Goal: Check status: Check status

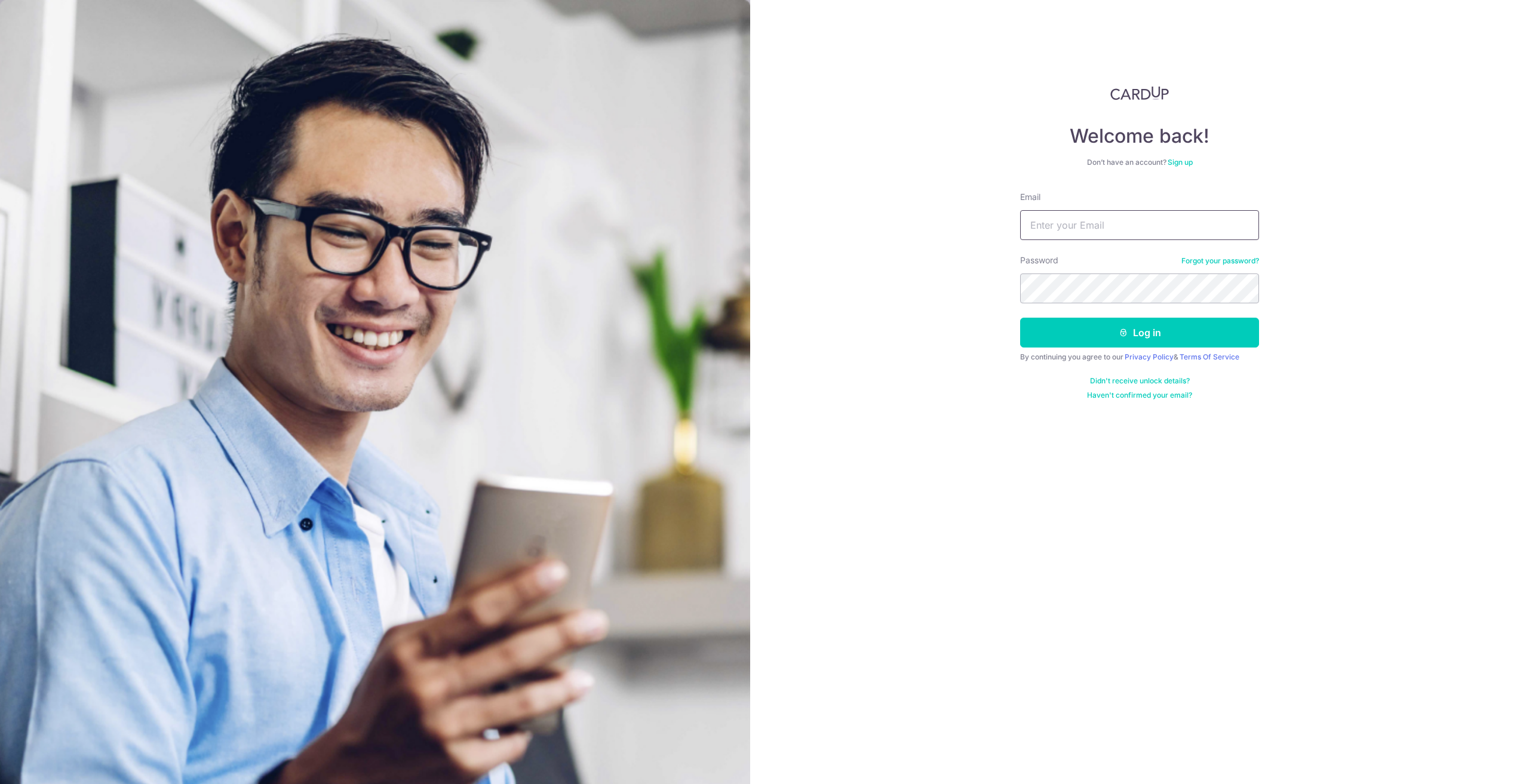
click at [1117, 225] on input "Email" at bounding box center [1140, 225] width 239 height 30
click at [1065, 220] on input "Email" at bounding box center [1140, 225] width 239 height 30
type input "[EMAIL_ADDRESS][DOMAIN_NAME]"
click at [1020, 317] on button "Log in" at bounding box center [1140, 332] width 239 height 30
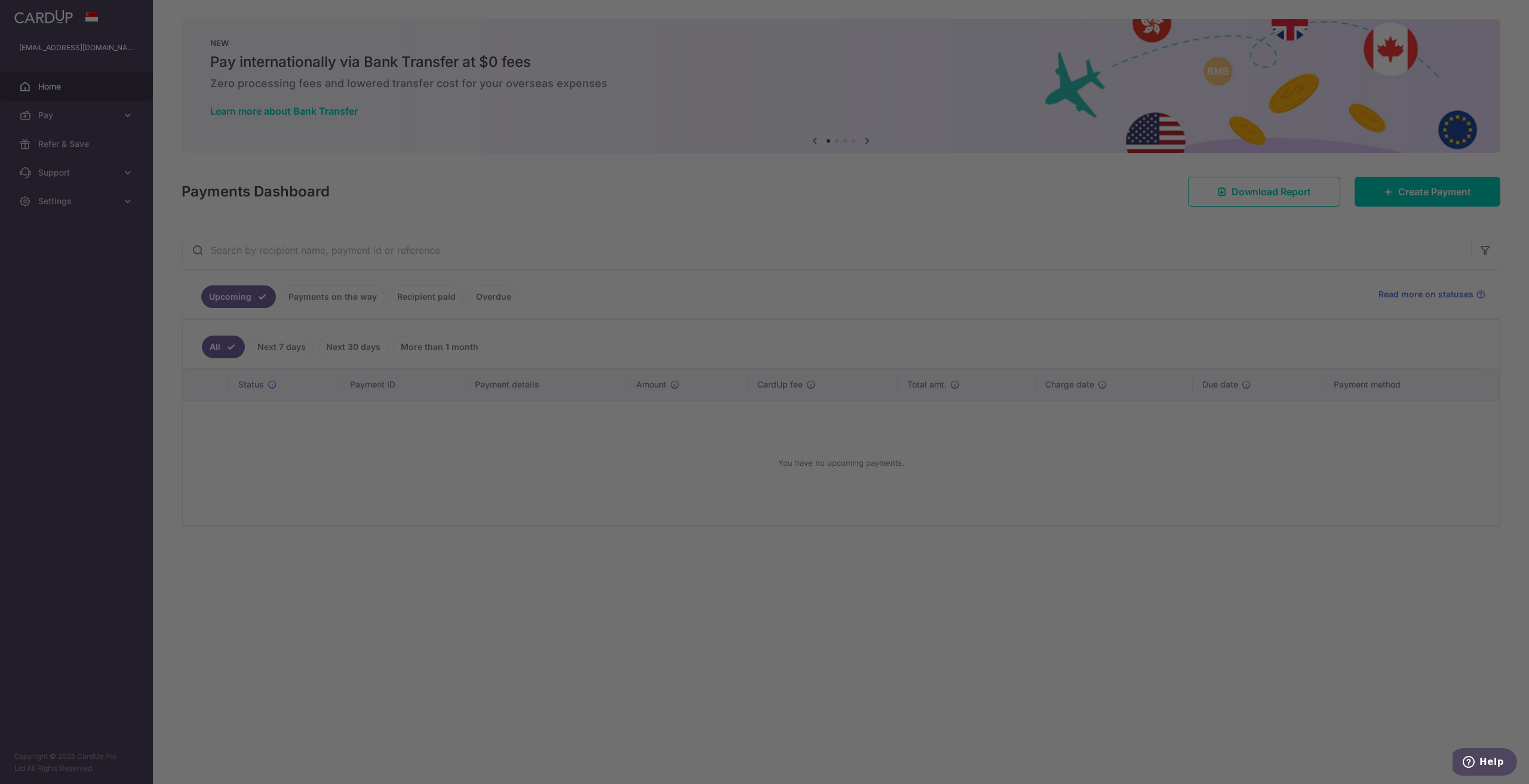
click at [437, 302] on div at bounding box center [772, 396] width 1545 height 792
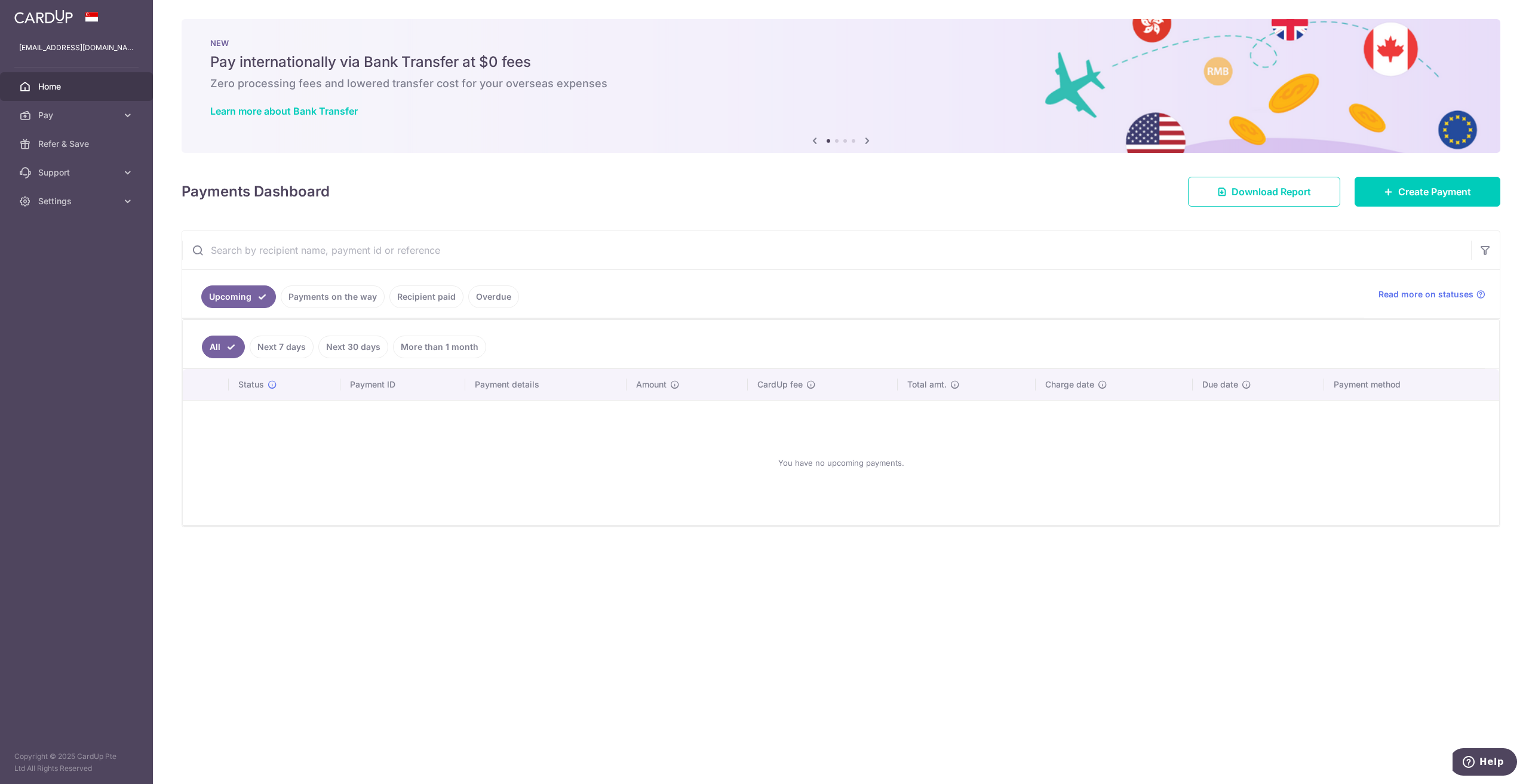
click at [402, 293] on link "Recipient paid" at bounding box center [426, 297] width 74 height 23
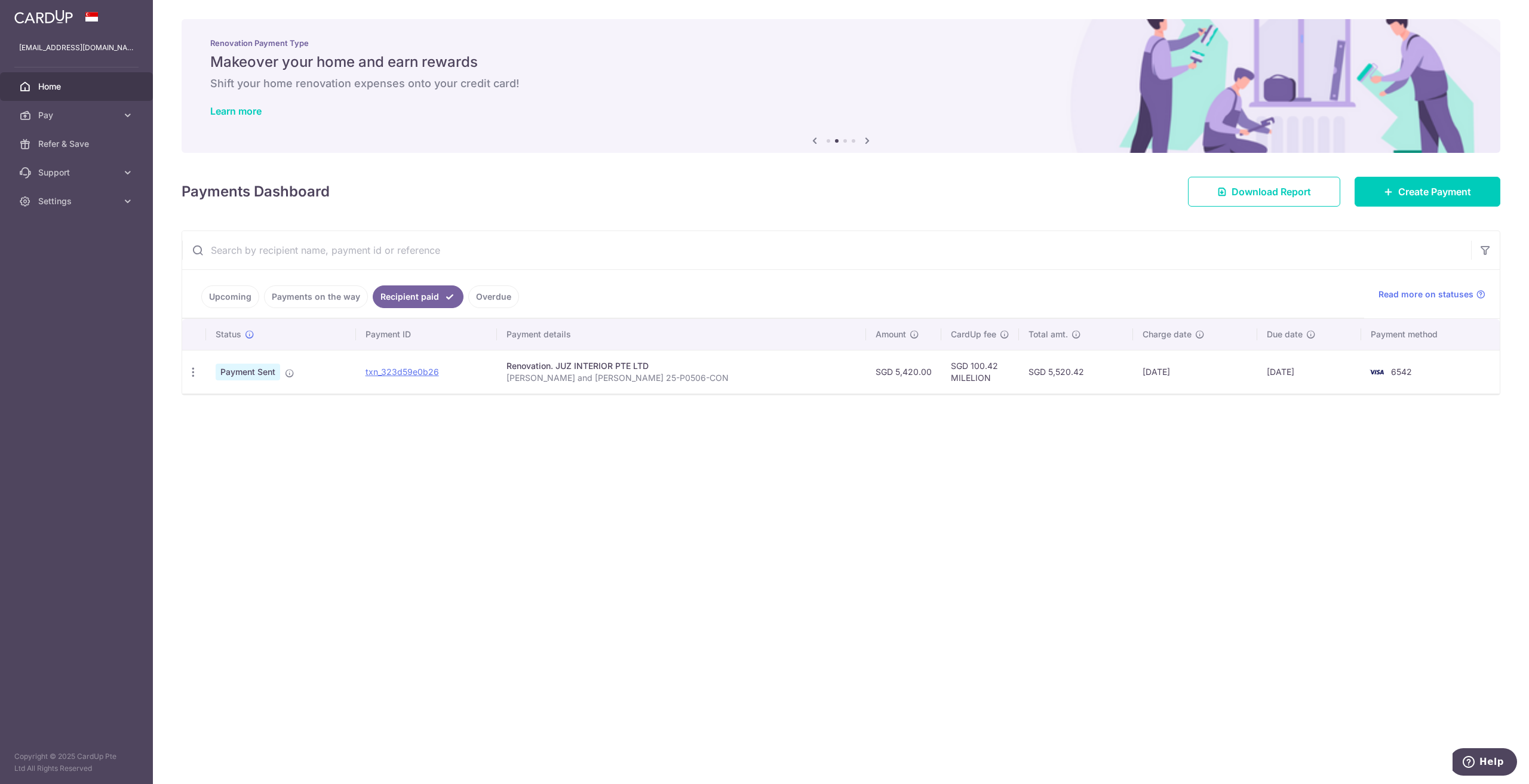
drag, startPoint x: 842, startPoint y: 372, endPoint x: 884, endPoint y: 372, distance: 42.0
click at [884, 372] on td "SGD 5,420.00" at bounding box center [903, 371] width 75 height 44
copy td "5,420.00"
drag, startPoint x: 917, startPoint y: 365, endPoint x: 952, endPoint y: 364, distance: 35.0
click at [952, 364] on td "SGD 100.42 MILELION" at bounding box center [980, 371] width 78 height 44
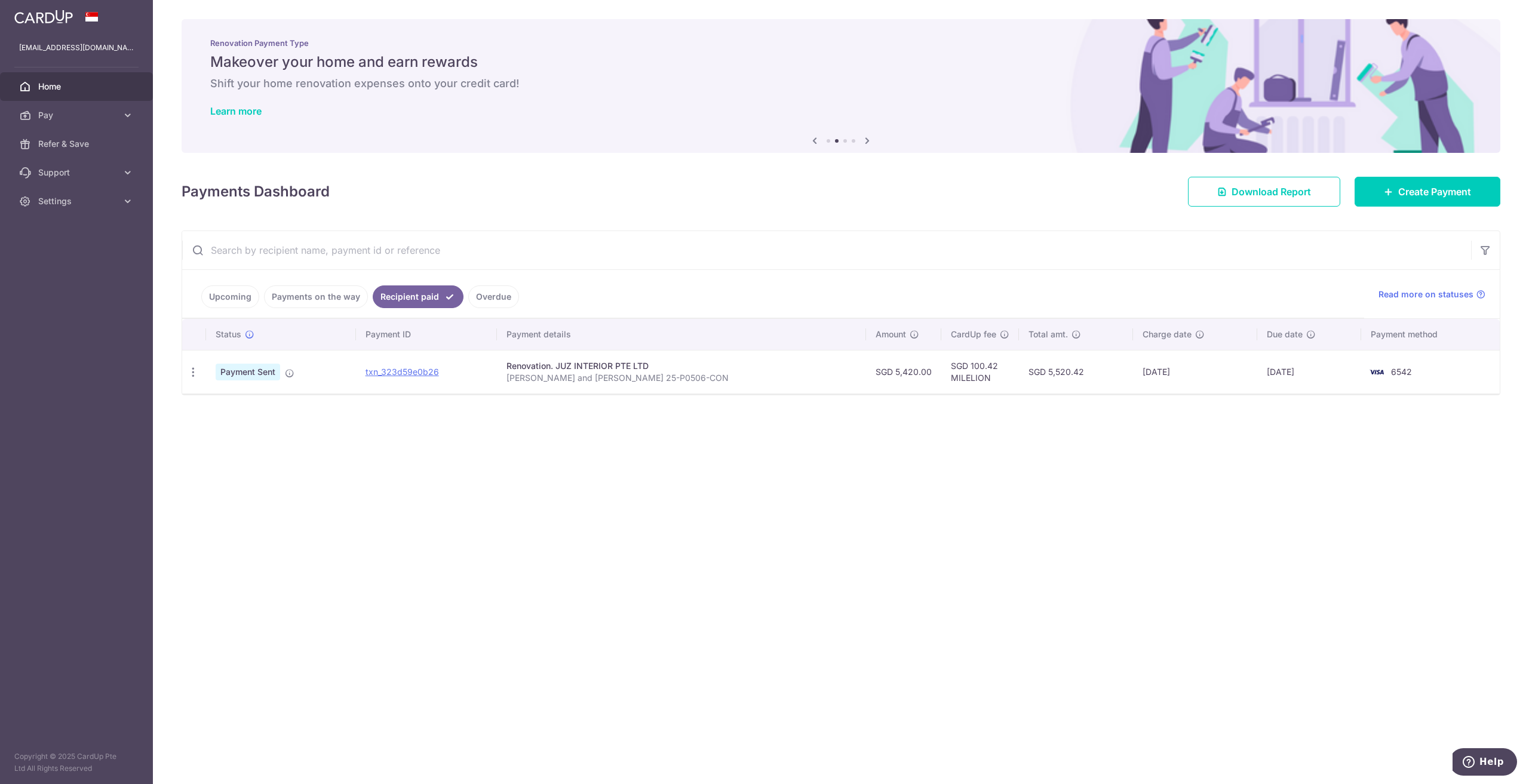
copy td "100.42"
click at [125, 197] on icon at bounding box center [128, 201] width 12 height 12
click at [52, 246] on link "Logout" at bounding box center [76, 259] width 153 height 29
